Goal: Task Accomplishment & Management: Use online tool/utility

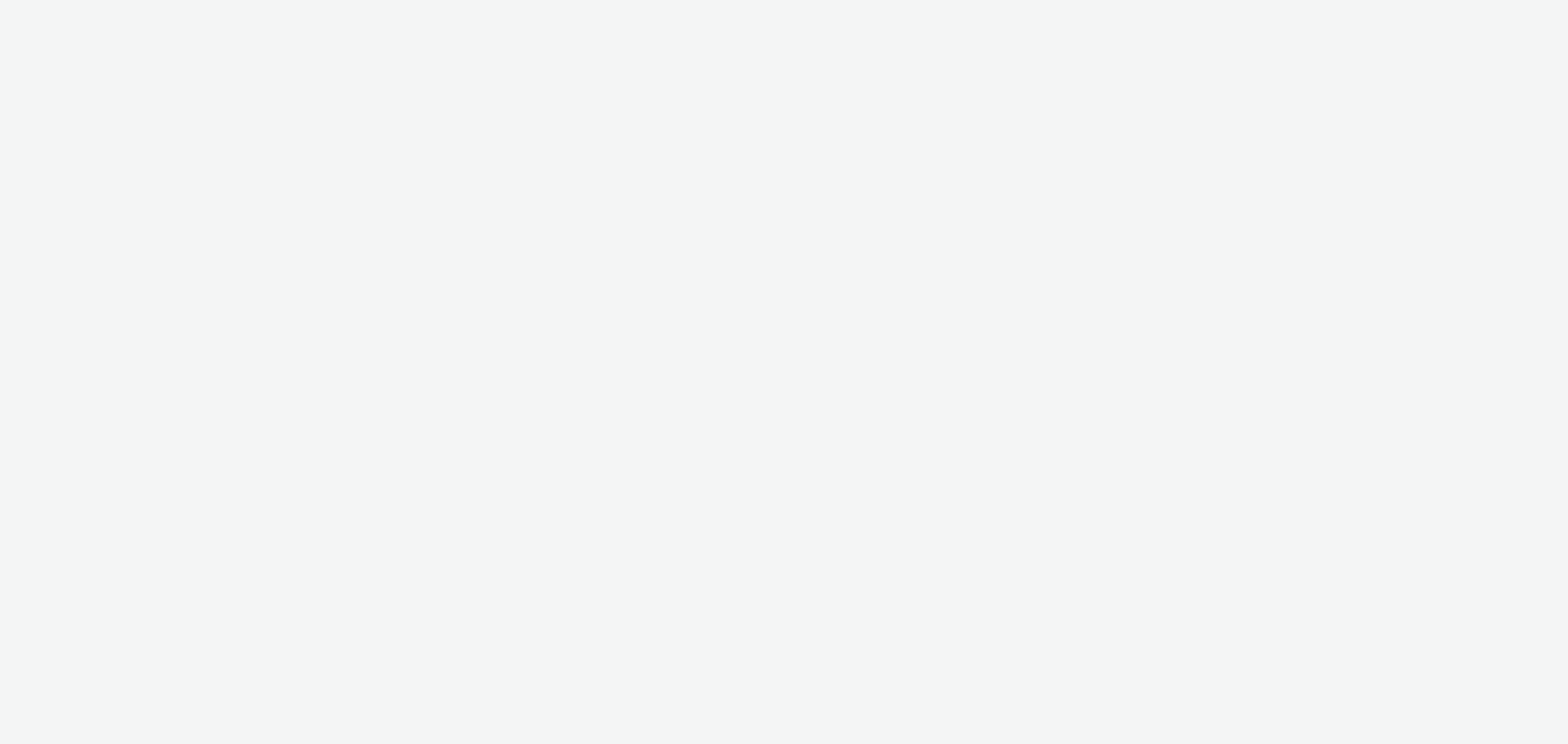
select select "cff8590b-41ac-41ea-8cbb-9853a913f89b"
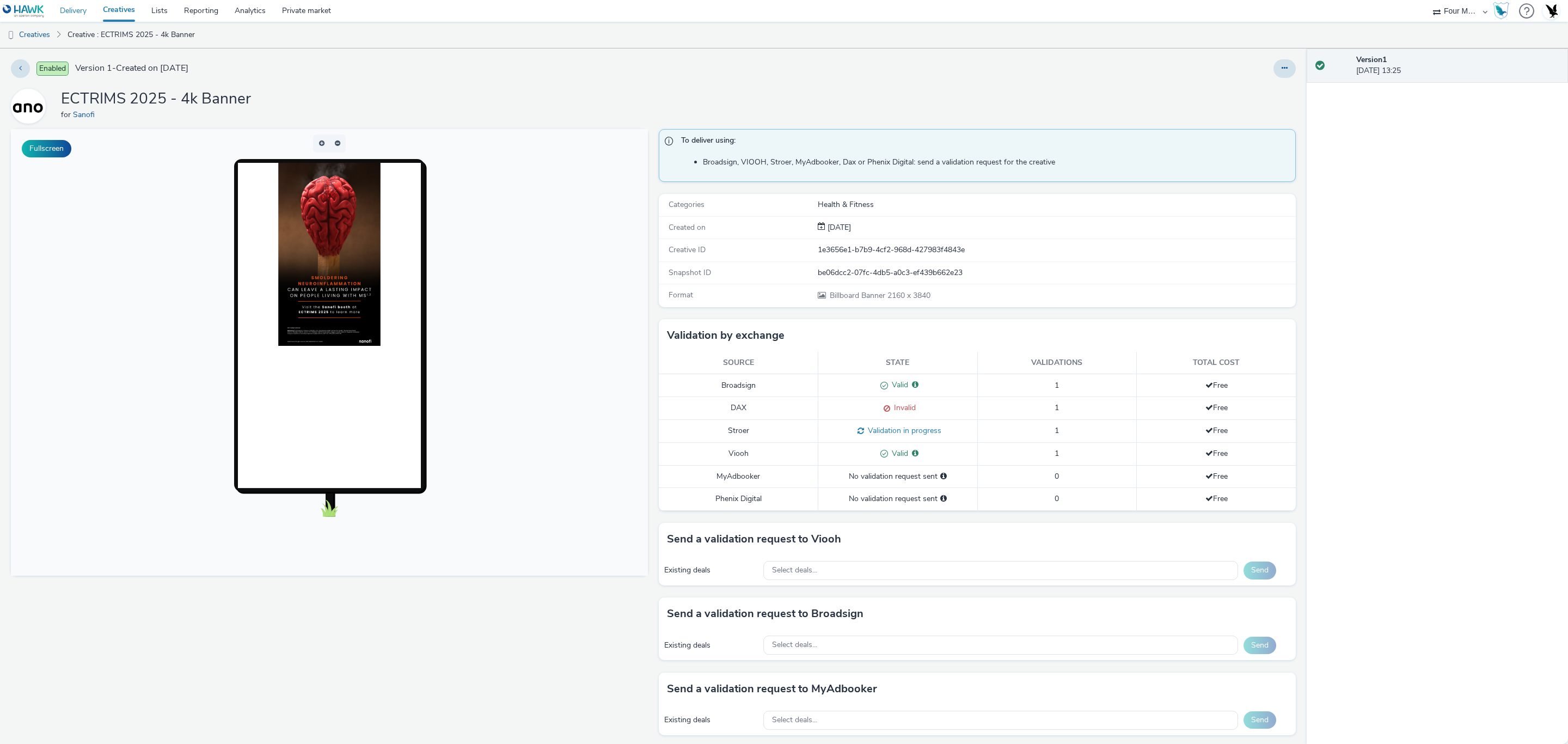
click at [60, 7] on link "Delivery" at bounding box center [74, 10] width 43 height 22
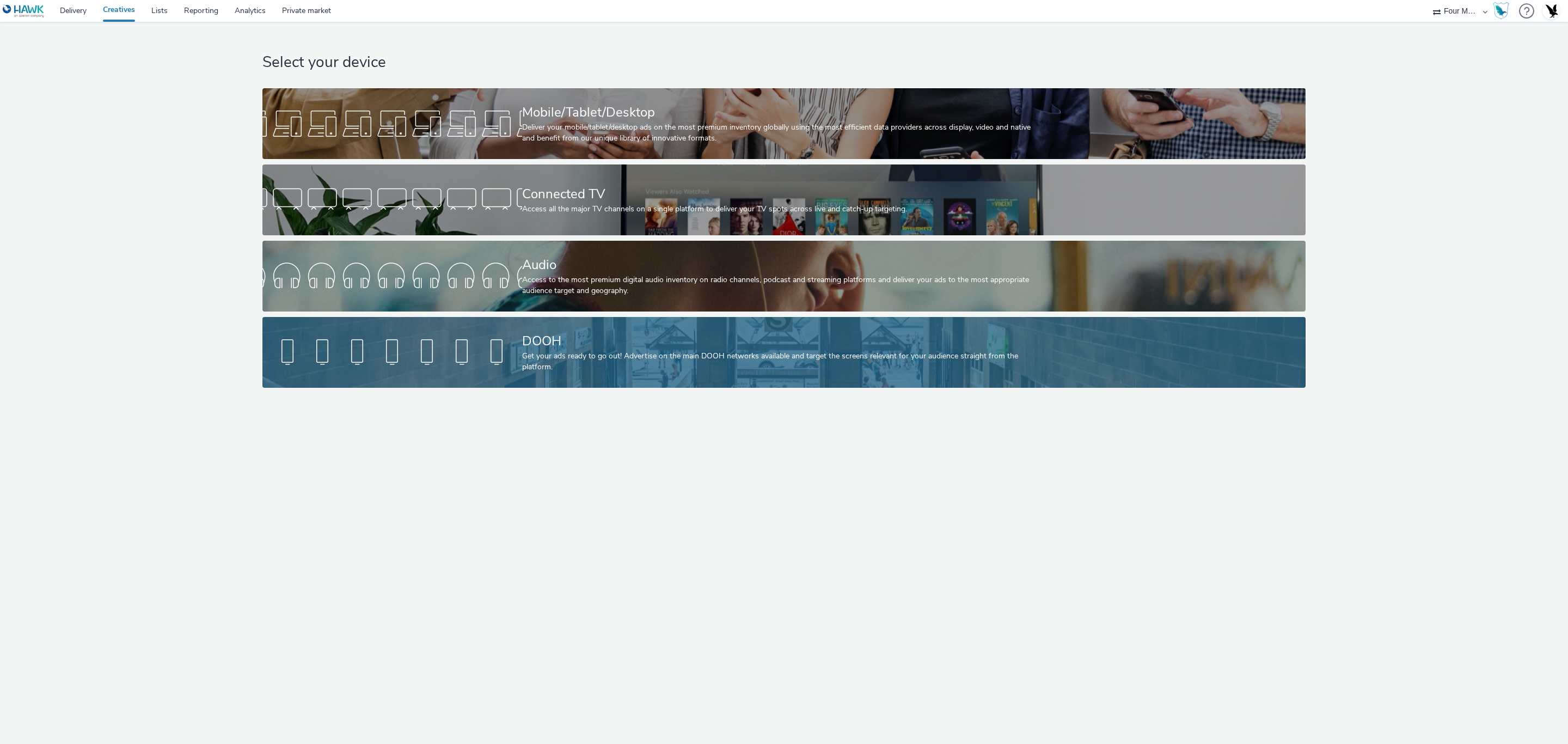
click at [599, 323] on div "DOOH Get your ads ready to go out! Advertise on the main DOOH networks availabl…" at bounding box center [782, 353] width 520 height 71
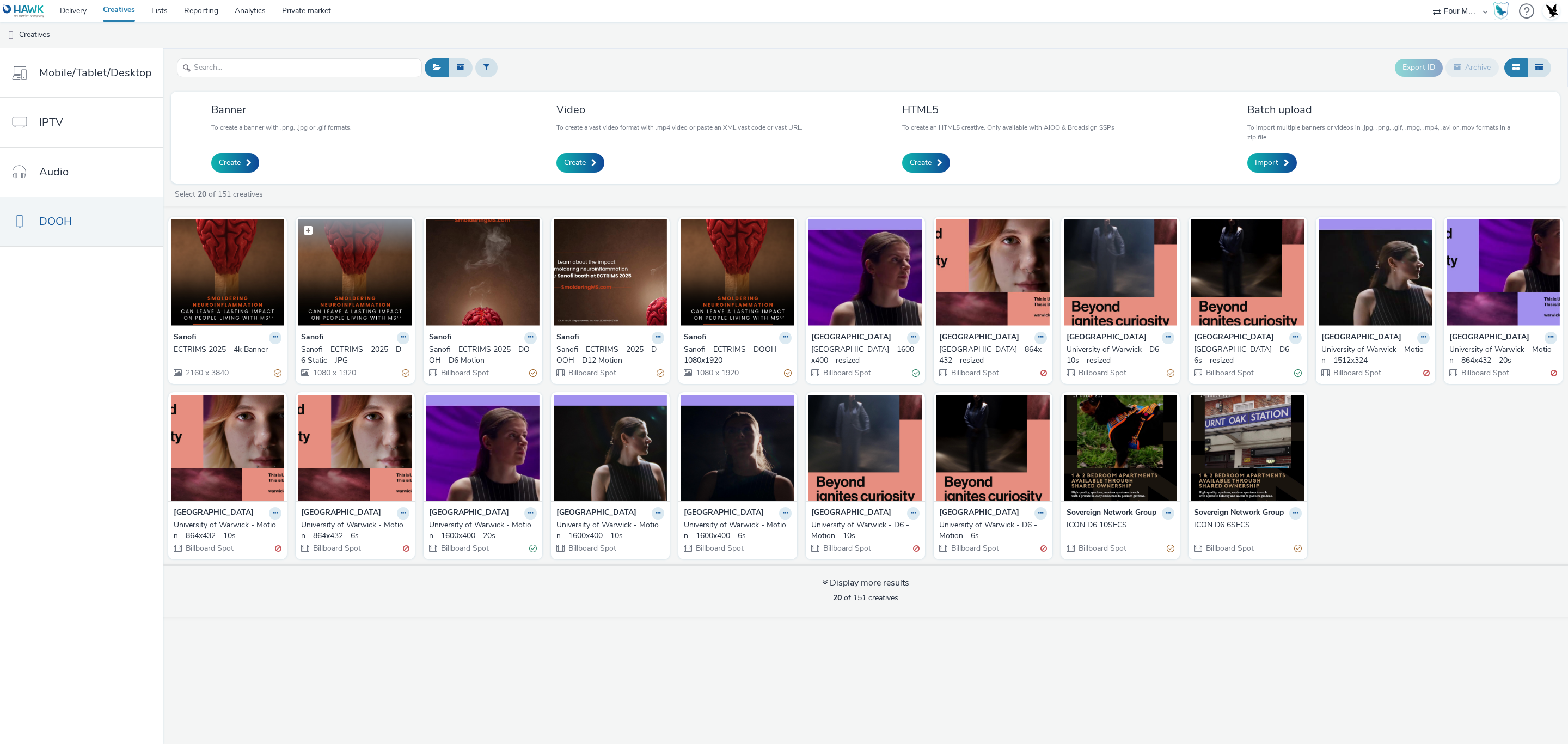
click at [338, 259] on img at bounding box center [355, 272] width 113 height 106
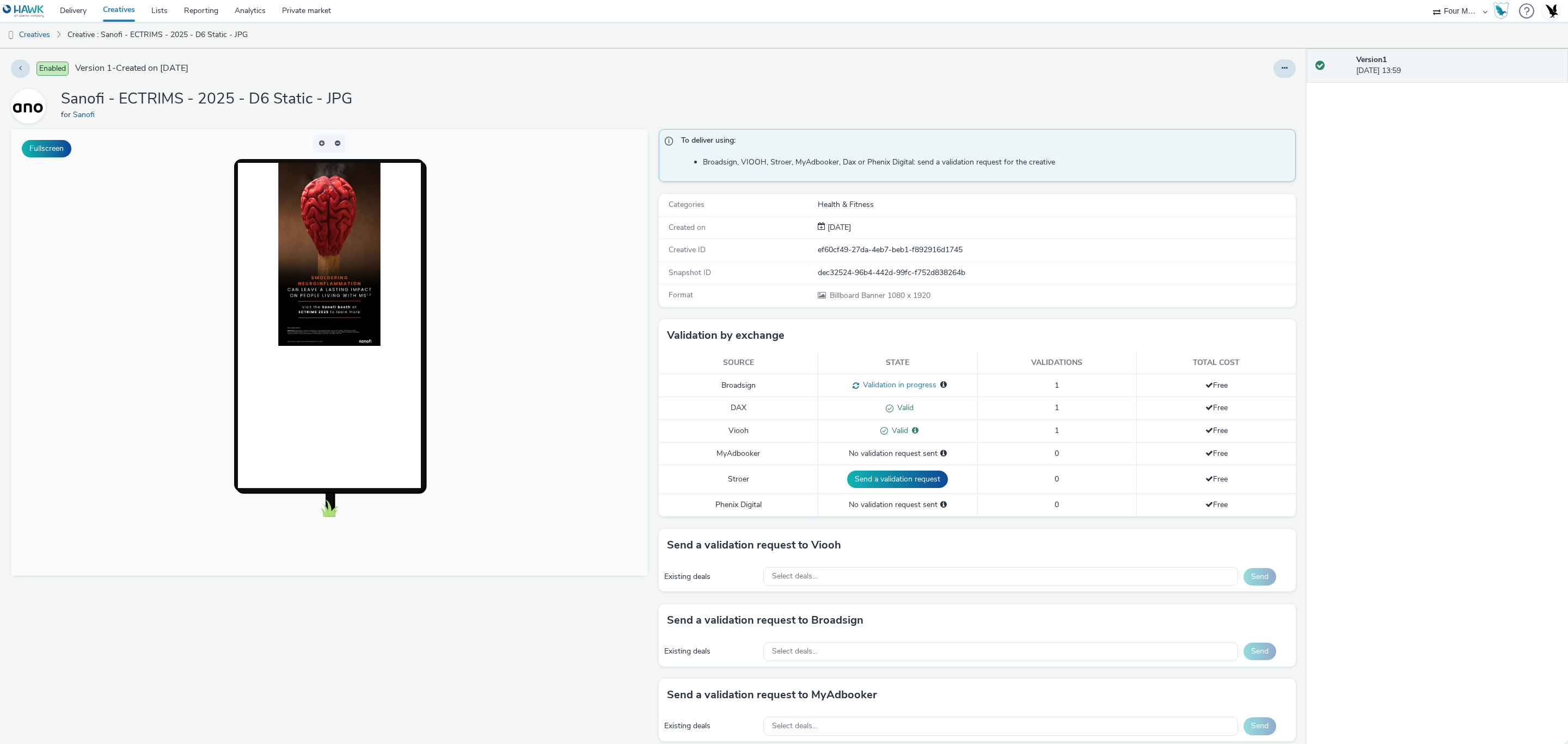
click at [312, 257] on img at bounding box center [330, 255] width 103 height 183
click at [317, 146] on button "button" at bounding box center [321, 144] width 17 height 18
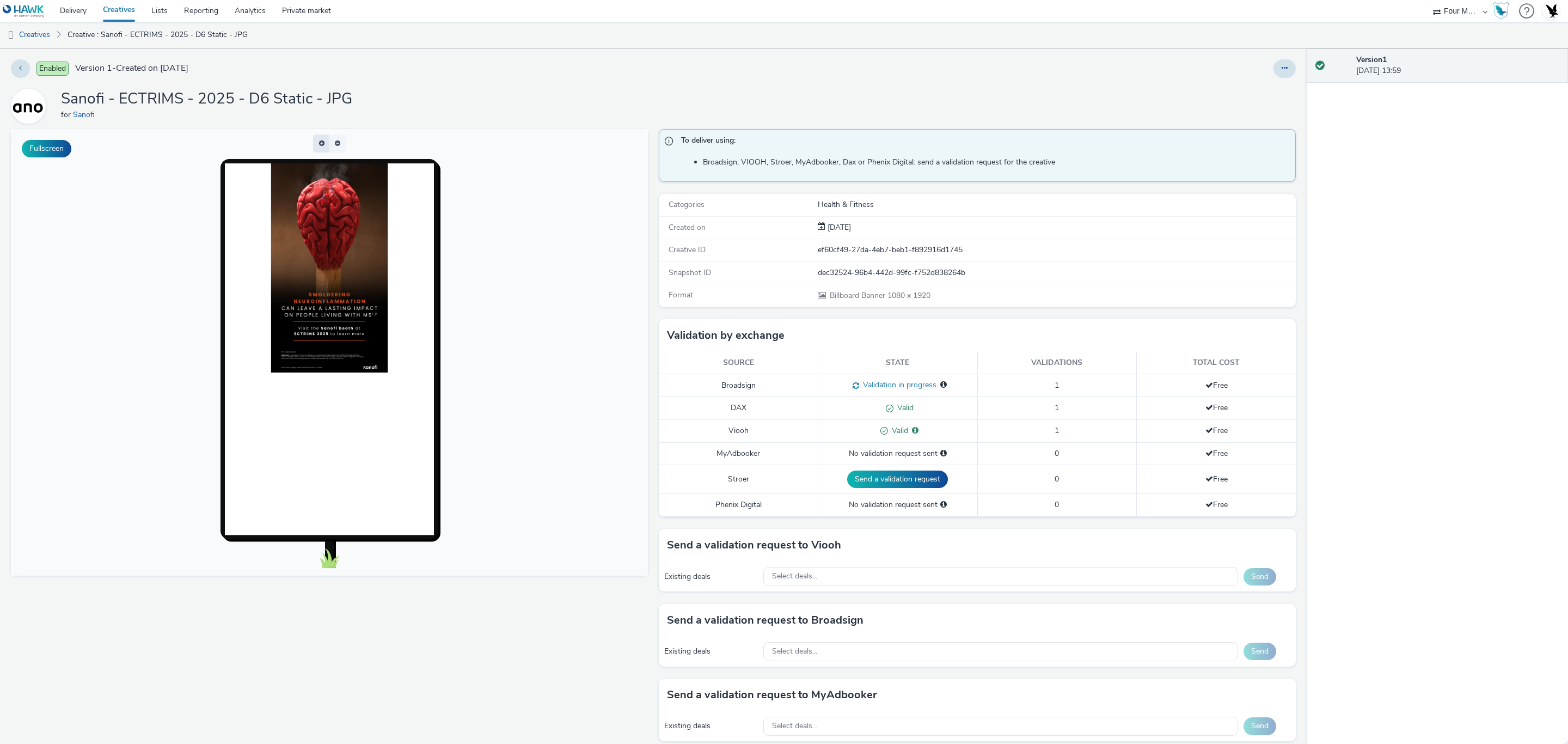
click at [320, 146] on span "button" at bounding box center [320, 146] width 0 height 0
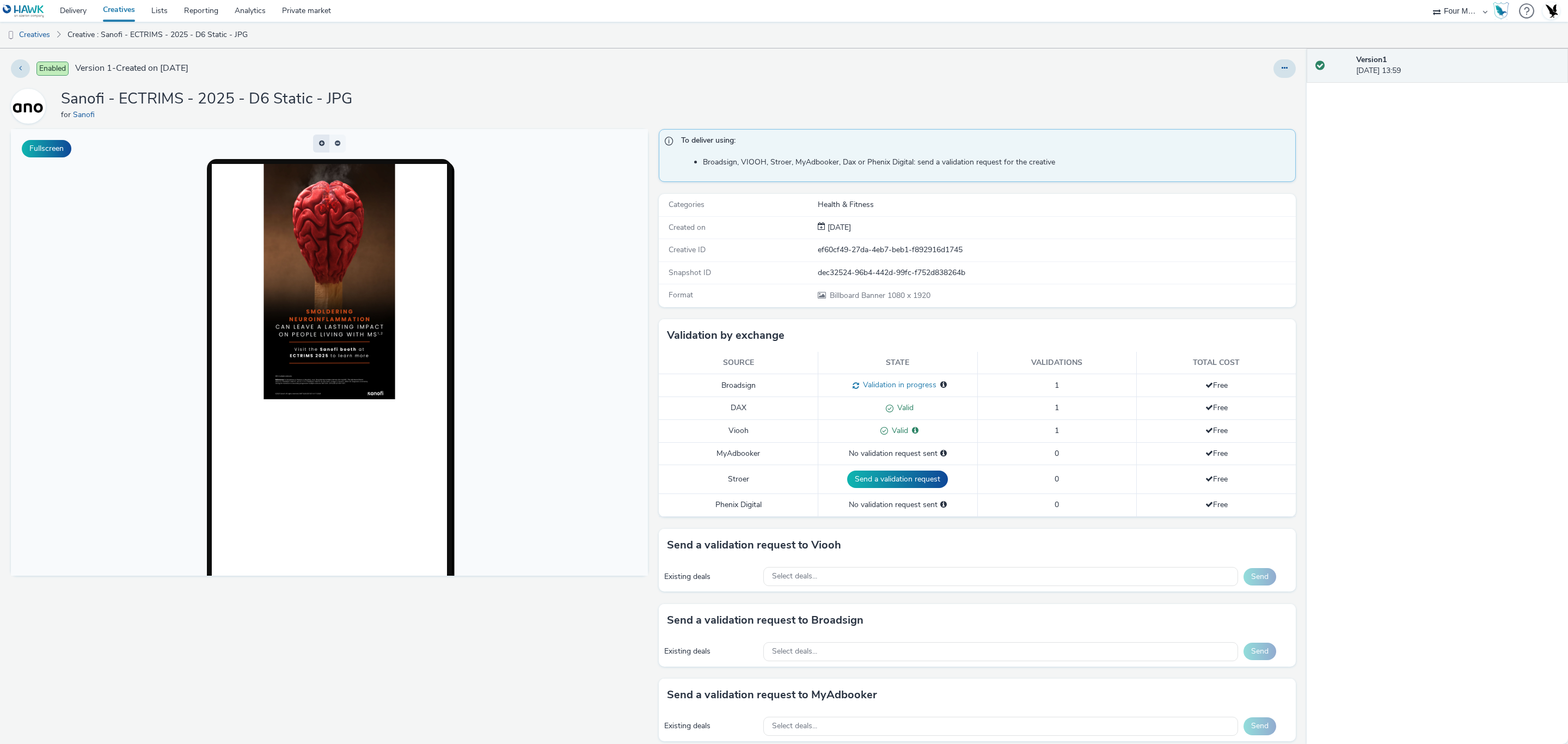
click at [317, 146] on button "button" at bounding box center [321, 144] width 17 height 18
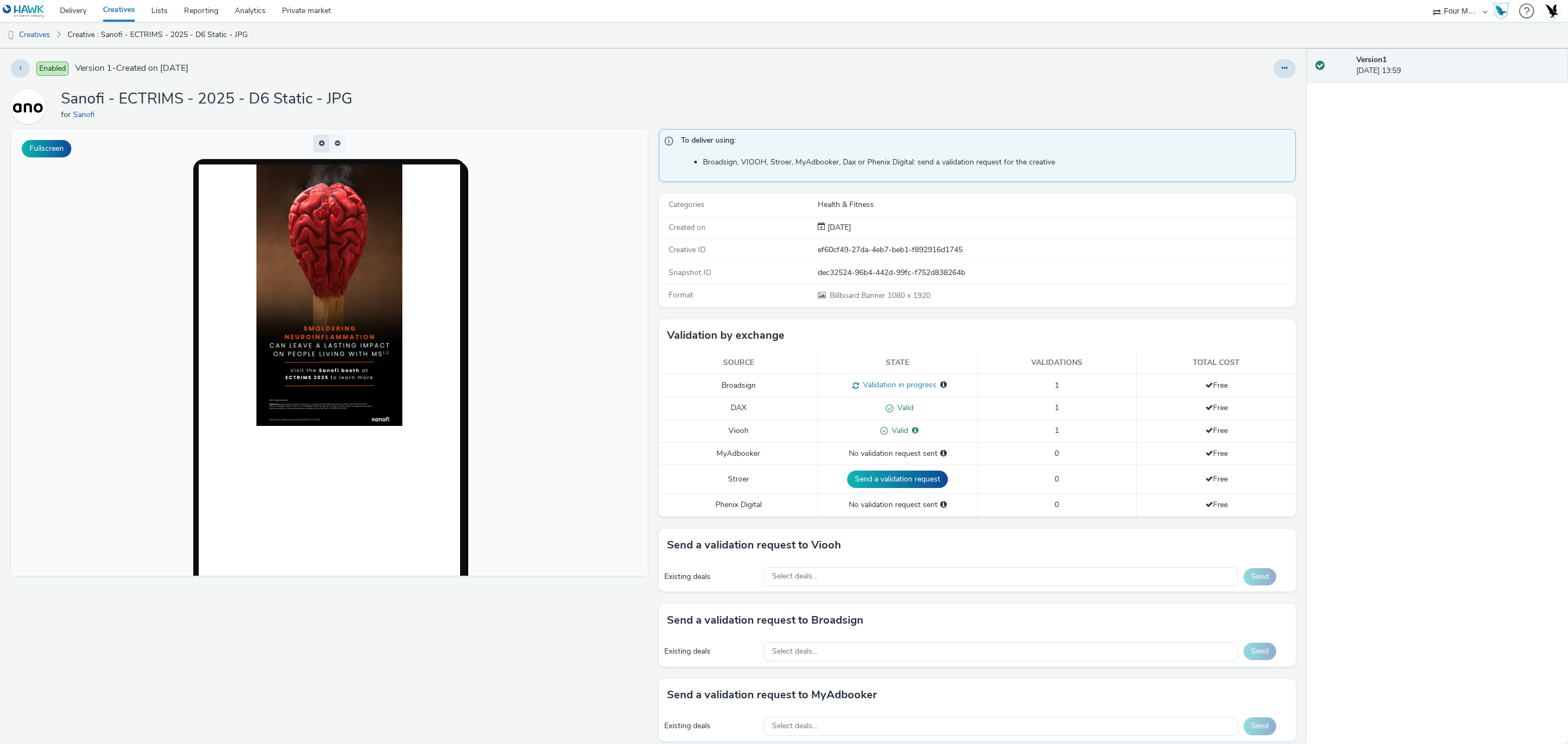
click at [317, 146] on button "button" at bounding box center [321, 144] width 17 height 18
click at [302, 142] on p-buttongroup at bounding box center [330, 144] width 425 height 18
click at [313, 144] on button "button" at bounding box center [321, 144] width 17 height 18
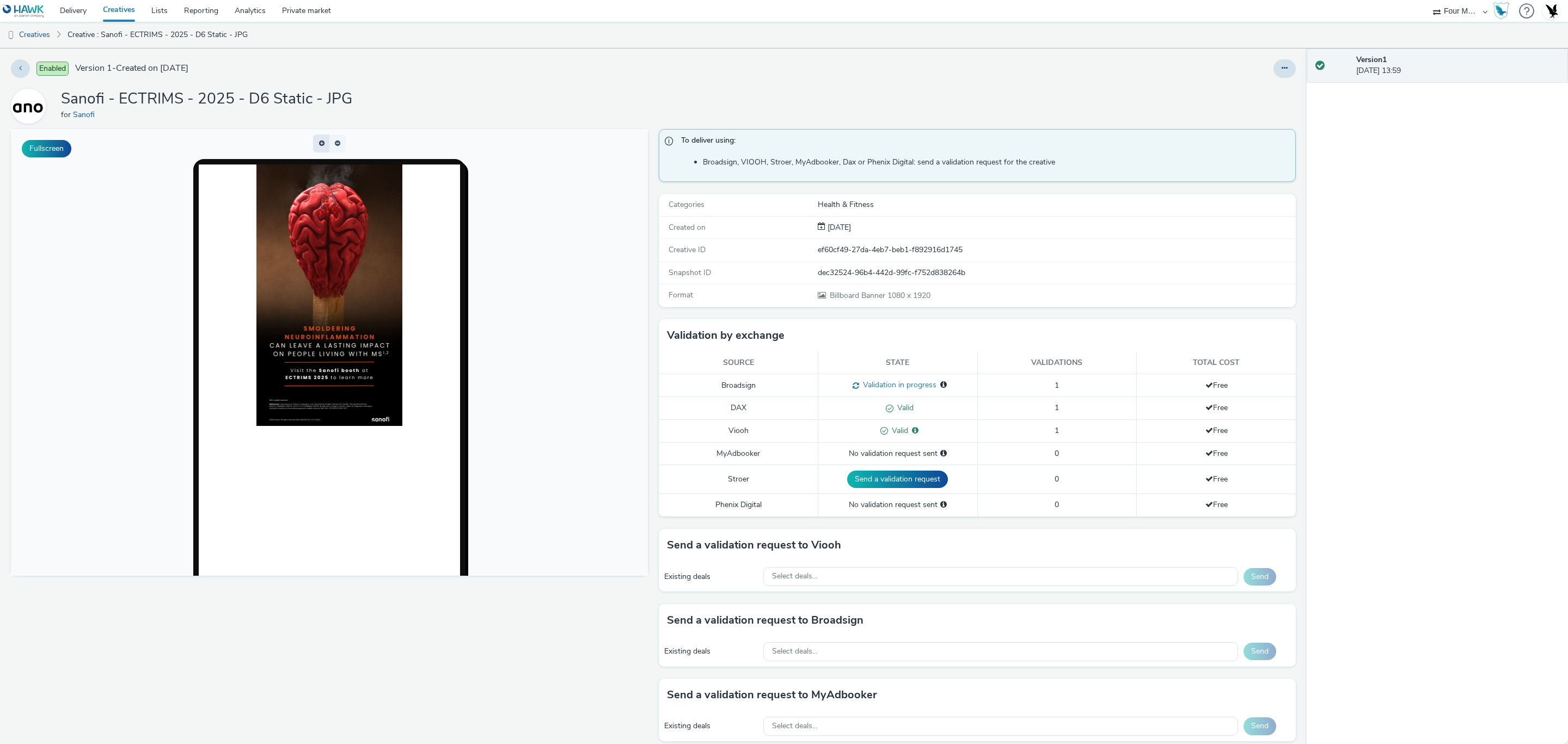
click at [322, 144] on span "button" at bounding box center [322, 144] width 0 height 0
click at [313, 144] on button "button" at bounding box center [321, 144] width 17 height 18
click at [1466, 24] on ul "Creatives Creative : Sanofi - ECTRIMS - 2025 - D6 Static - JPG" at bounding box center [784, 35] width 1568 height 26
click at [1466, 18] on select "75 Media A8 Media Group Advant Technology Audio Ad Pro AZERION Buy Me Media Con…" at bounding box center [1460, 10] width 65 height 22
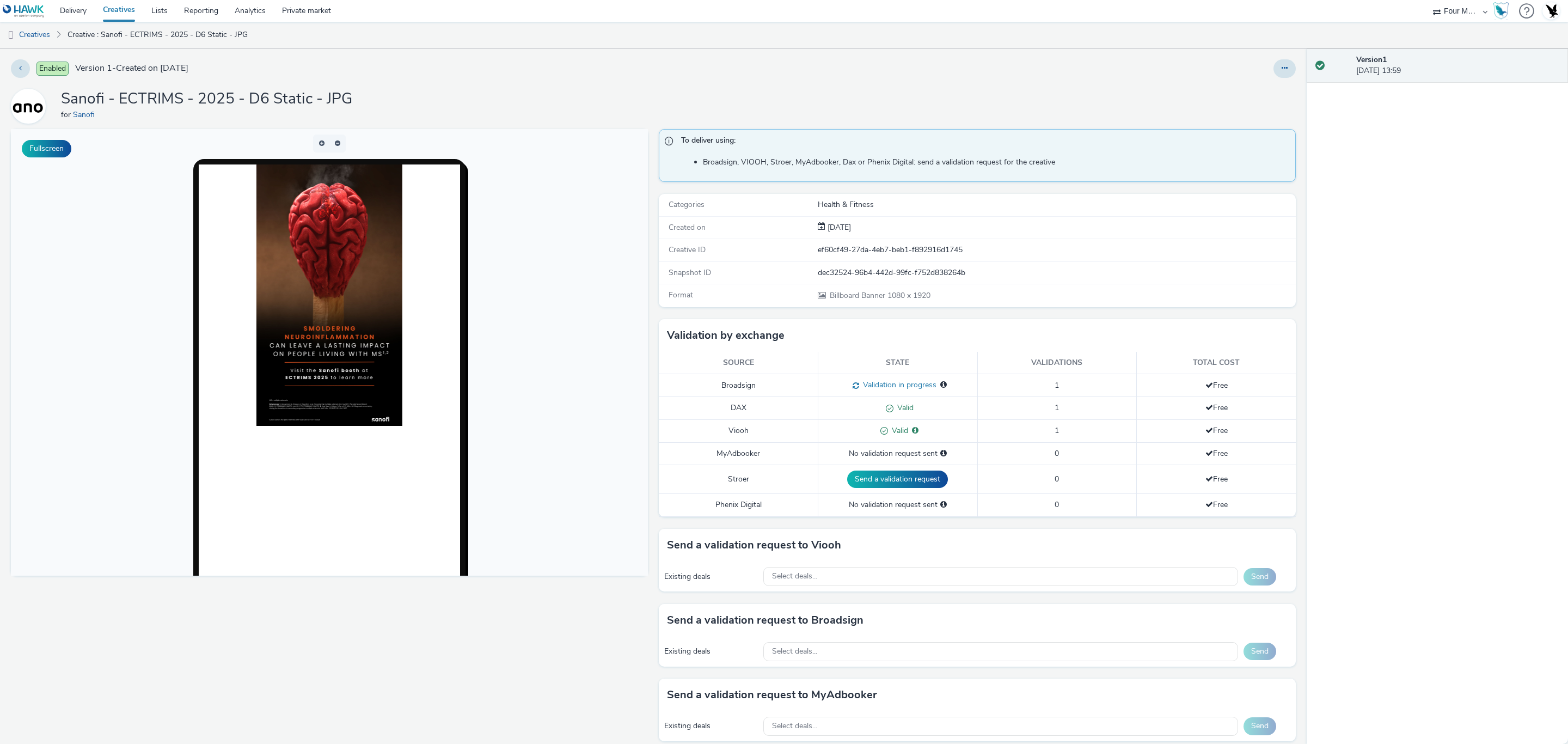
select select "47c37c18-910e-43a3-bb91-a2beb2847406"
click at [1428, 0] on select "75 Media A8 Media Group Advant Technology Audio Ad Pro AZERION Buy Me Media Con…" at bounding box center [1460, 10] width 65 height 22
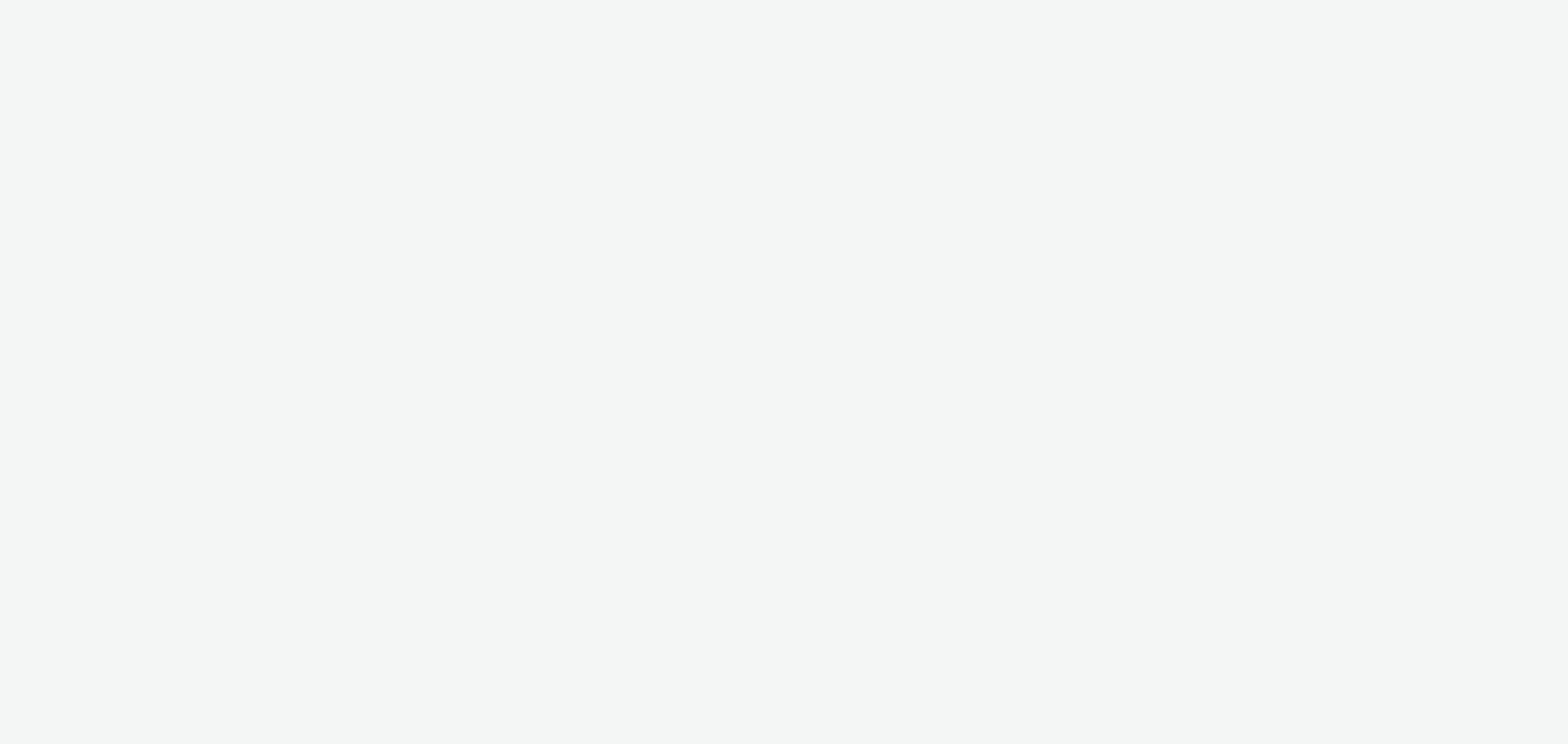
select select "47c37c18-910e-43a3-bb91-a2beb2847406"
select select "b1b940d3-d05b-48b5-821e-f328c33b988b"
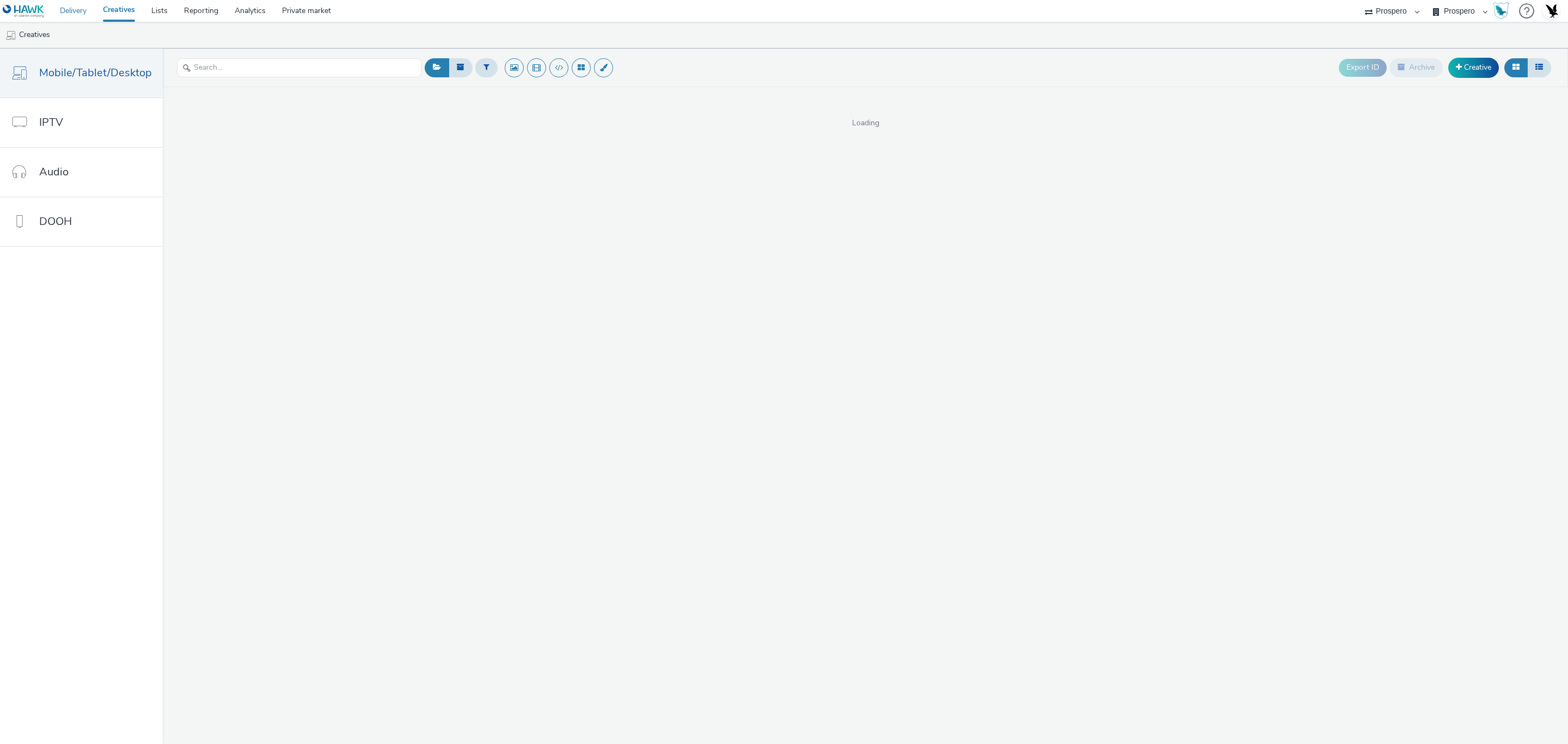
click at [72, 17] on link "Delivery" at bounding box center [74, 10] width 43 height 22
